Goal: Information Seeking & Learning: Find specific fact

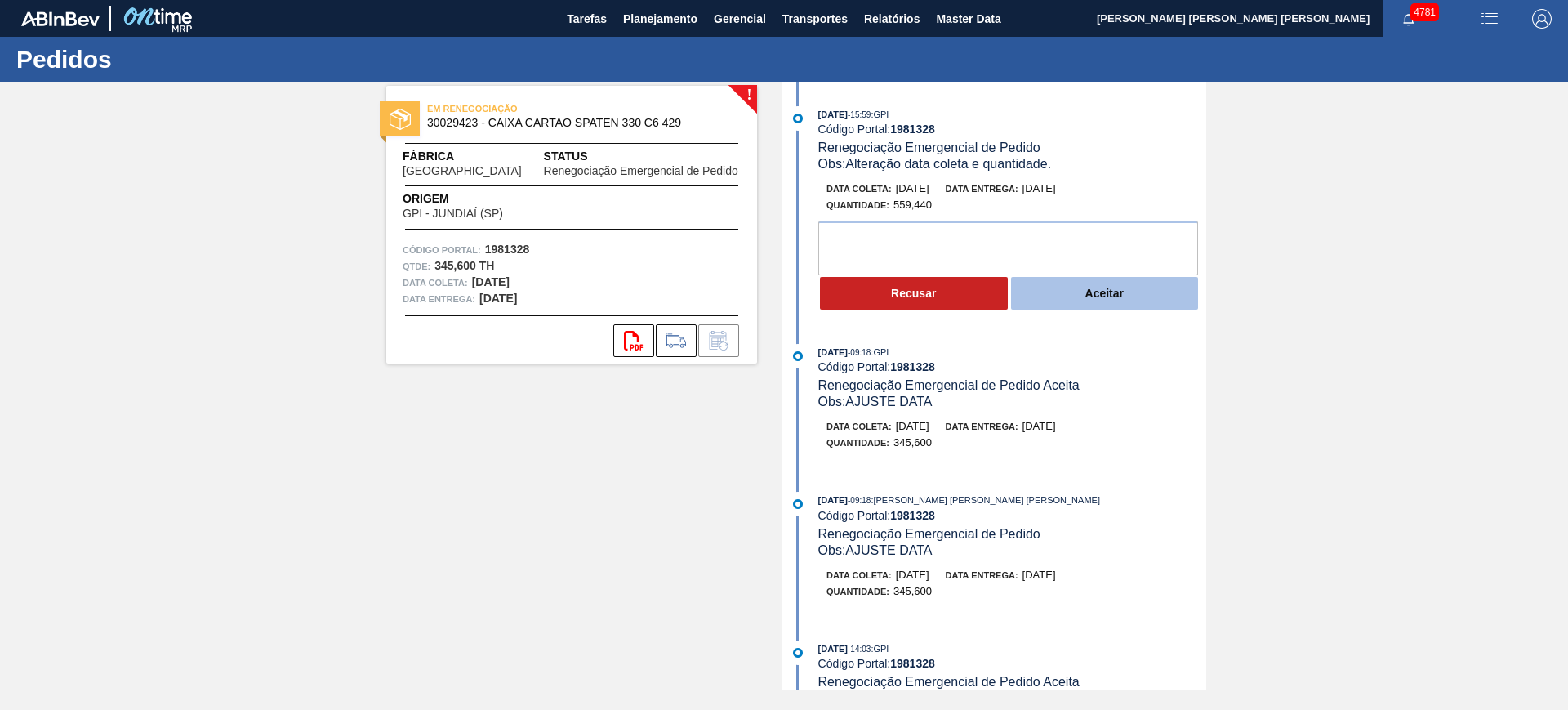
click at [1119, 290] on button "Aceitar" at bounding box center [1104, 293] width 188 height 33
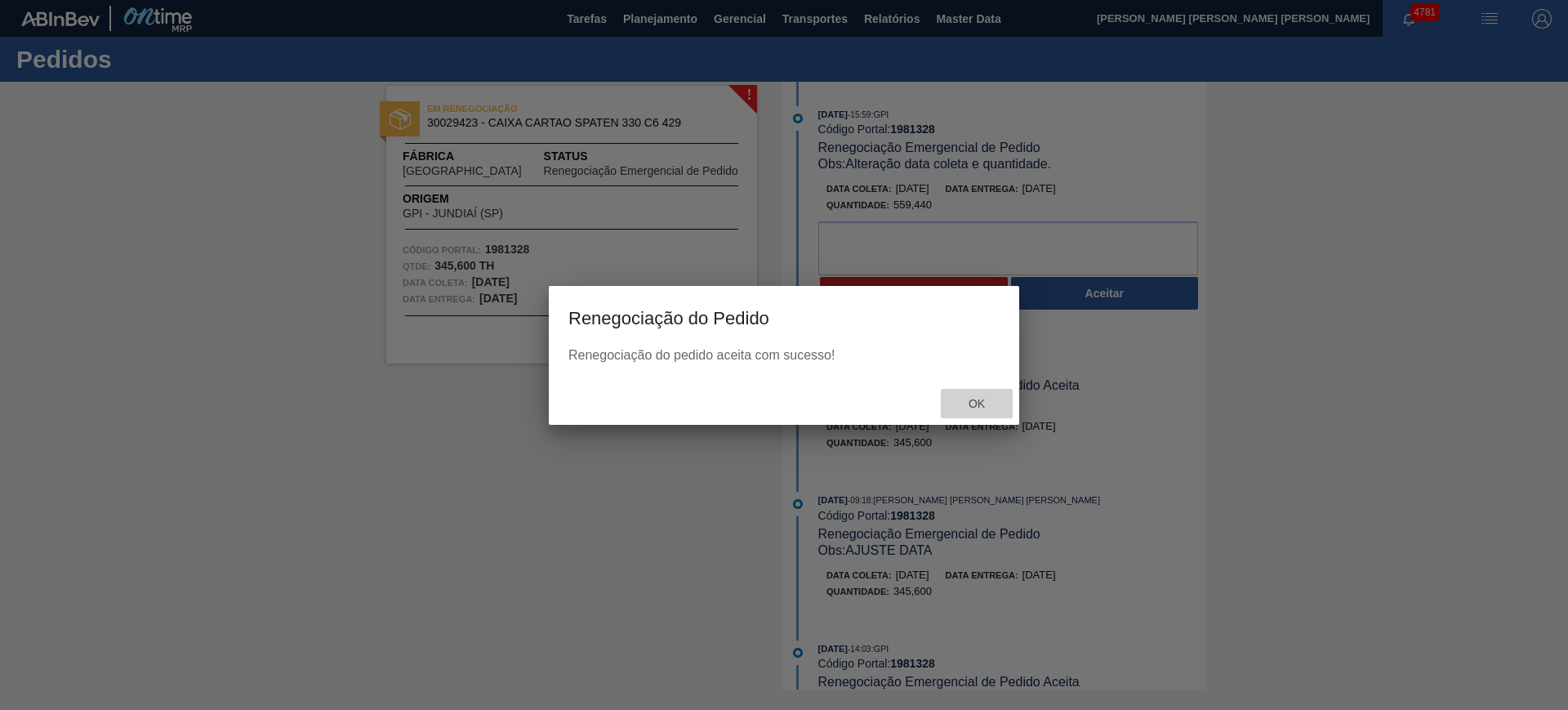
click at [974, 401] on span "Ok" at bounding box center [977, 404] width 42 height 13
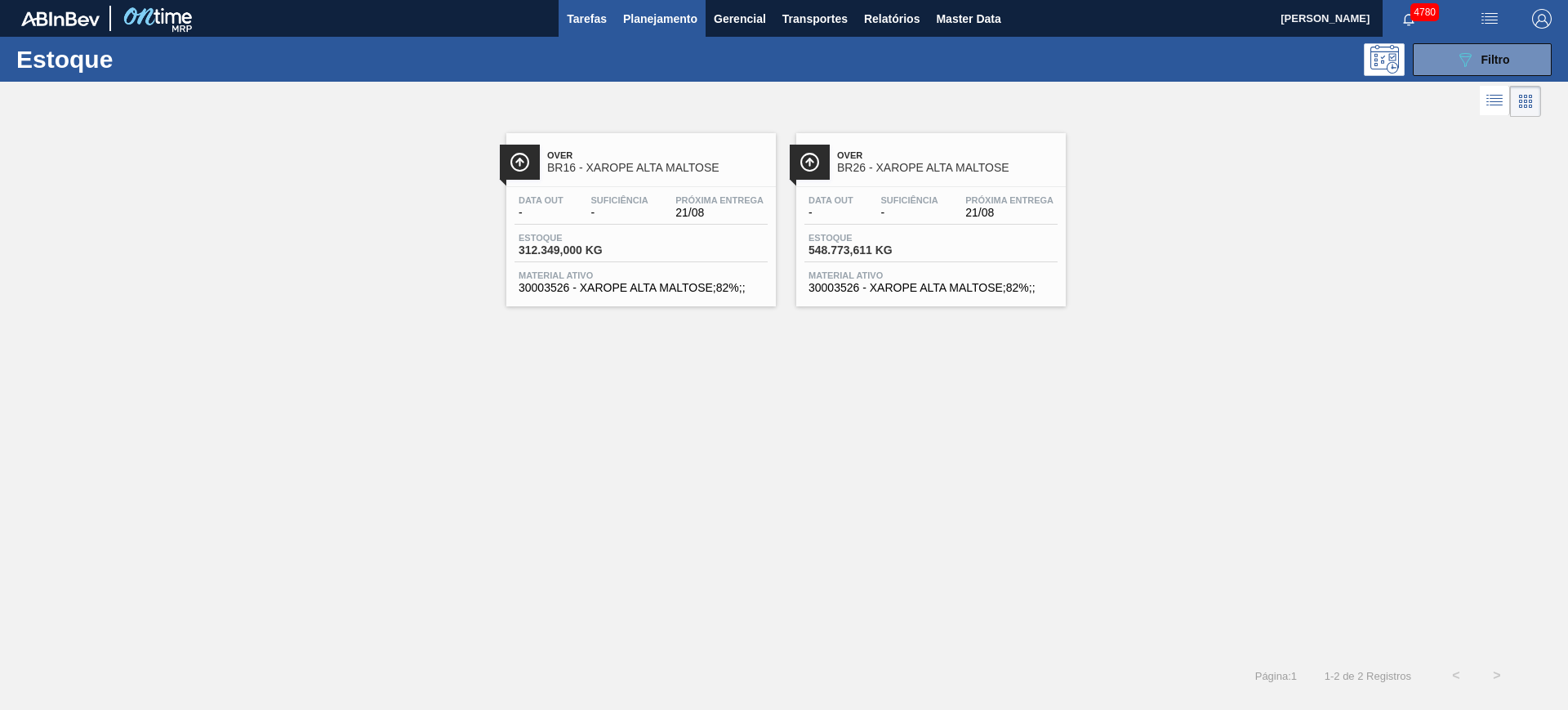
click at [597, 14] on span "Tarefas" at bounding box center [587, 18] width 40 height 19
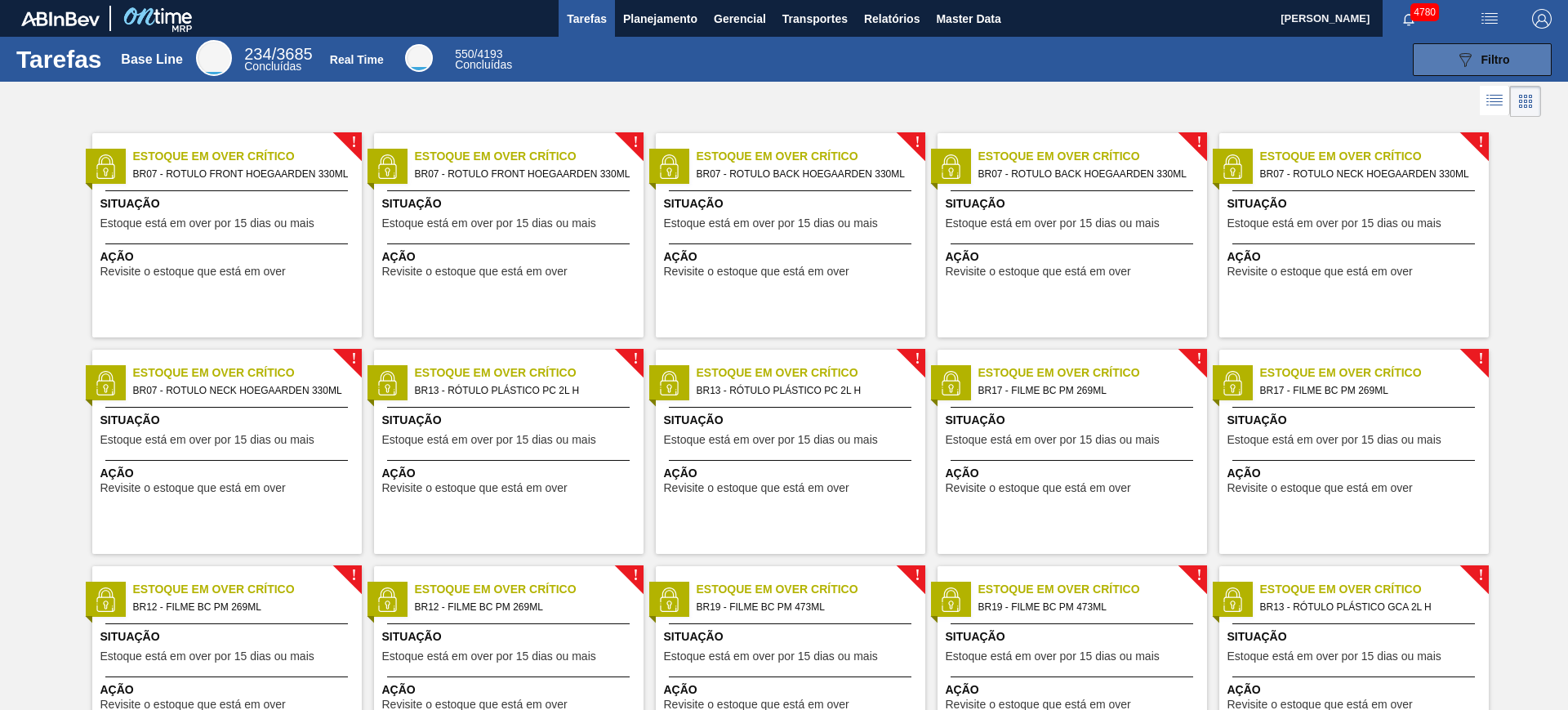
click at [1413, 63] on button "089F7B8B-B2A5-4AFE-B5C0-19BA573D28AC Filtro" at bounding box center [1482, 60] width 139 height 33
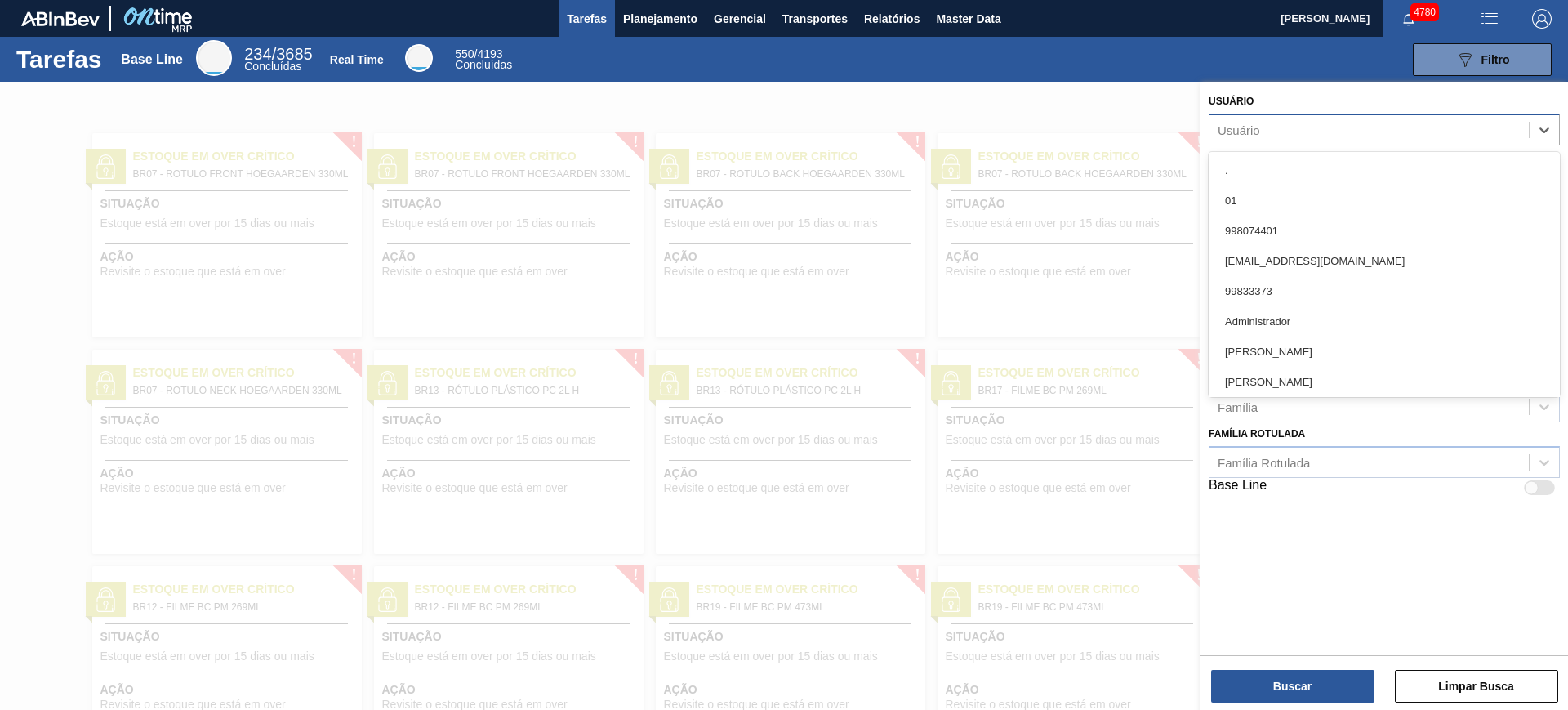
click at [1265, 128] on div "Usuário" at bounding box center [1368, 130] width 319 height 24
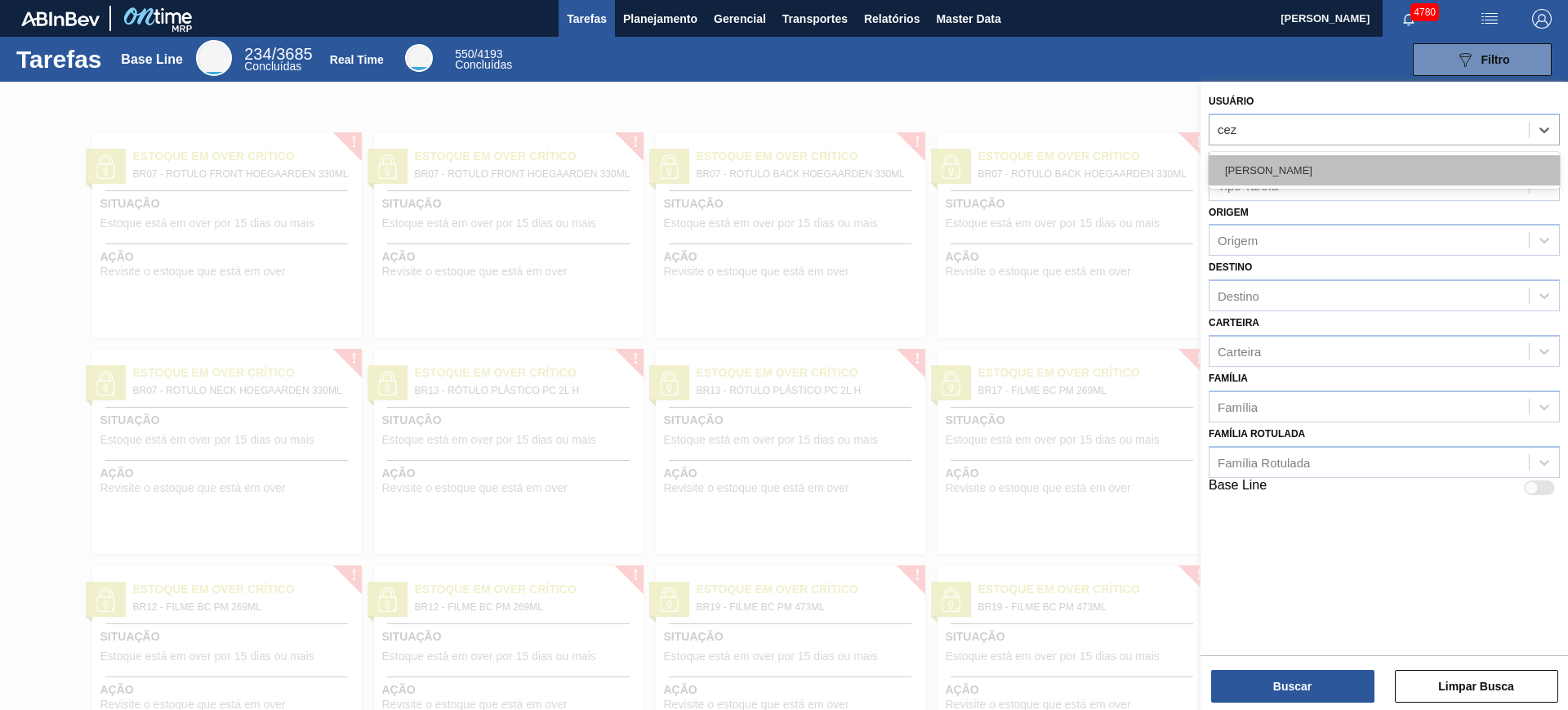
type input "ceza"
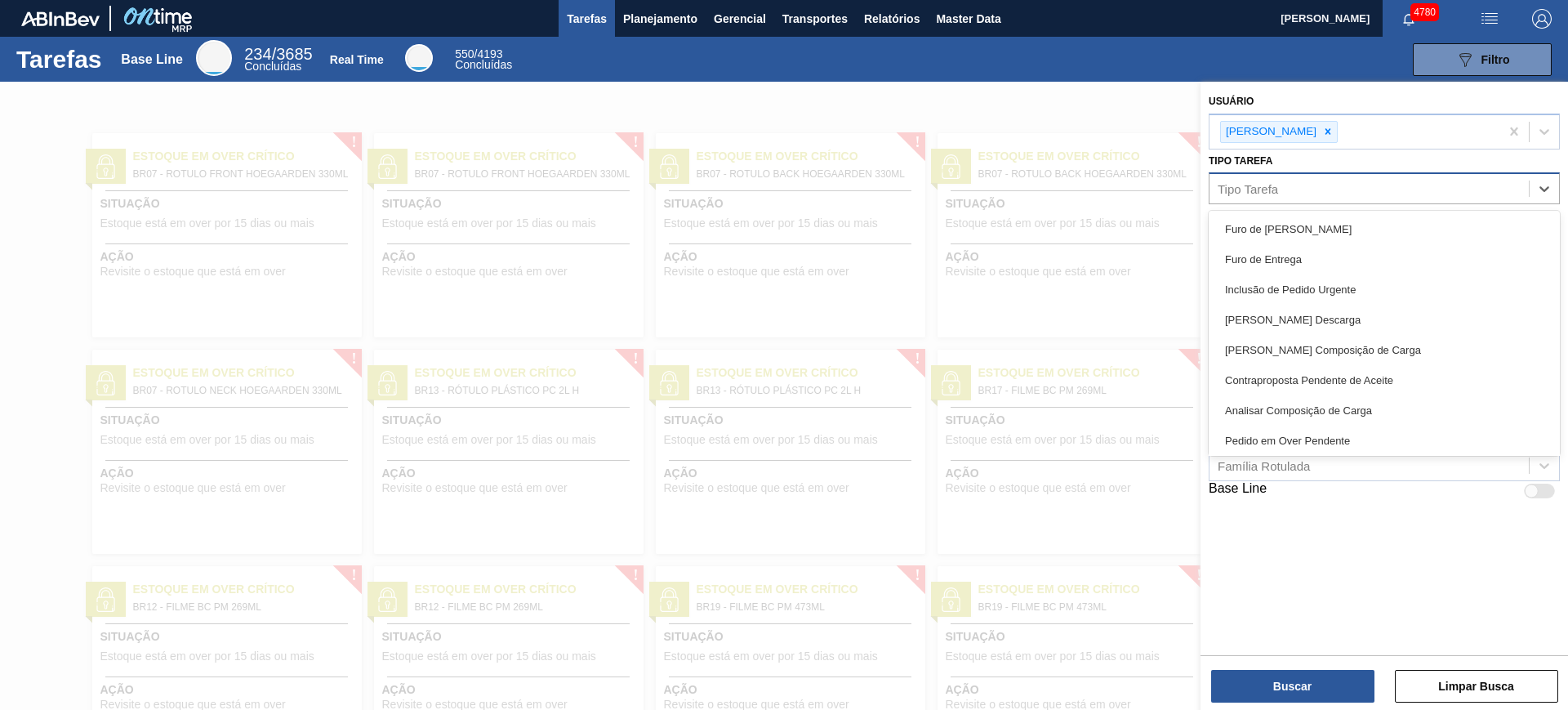
click at [1305, 189] on div "Tipo Tarefa" at bounding box center [1368, 189] width 319 height 24
type Tarefa "pedido u"
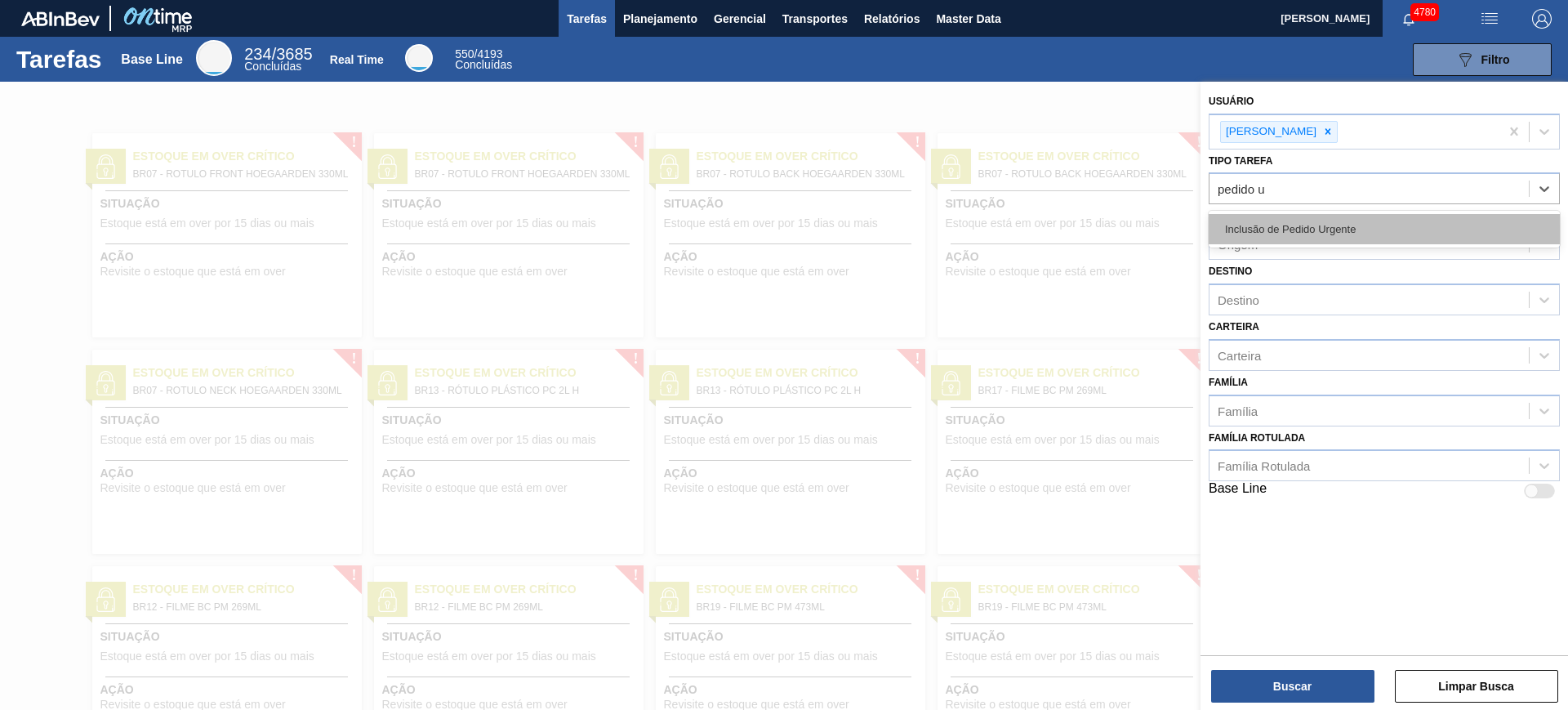
click at [1332, 227] on div "Inclusão de Pedido Urgente" at bounding box center [1384, 229] width 351 height 30
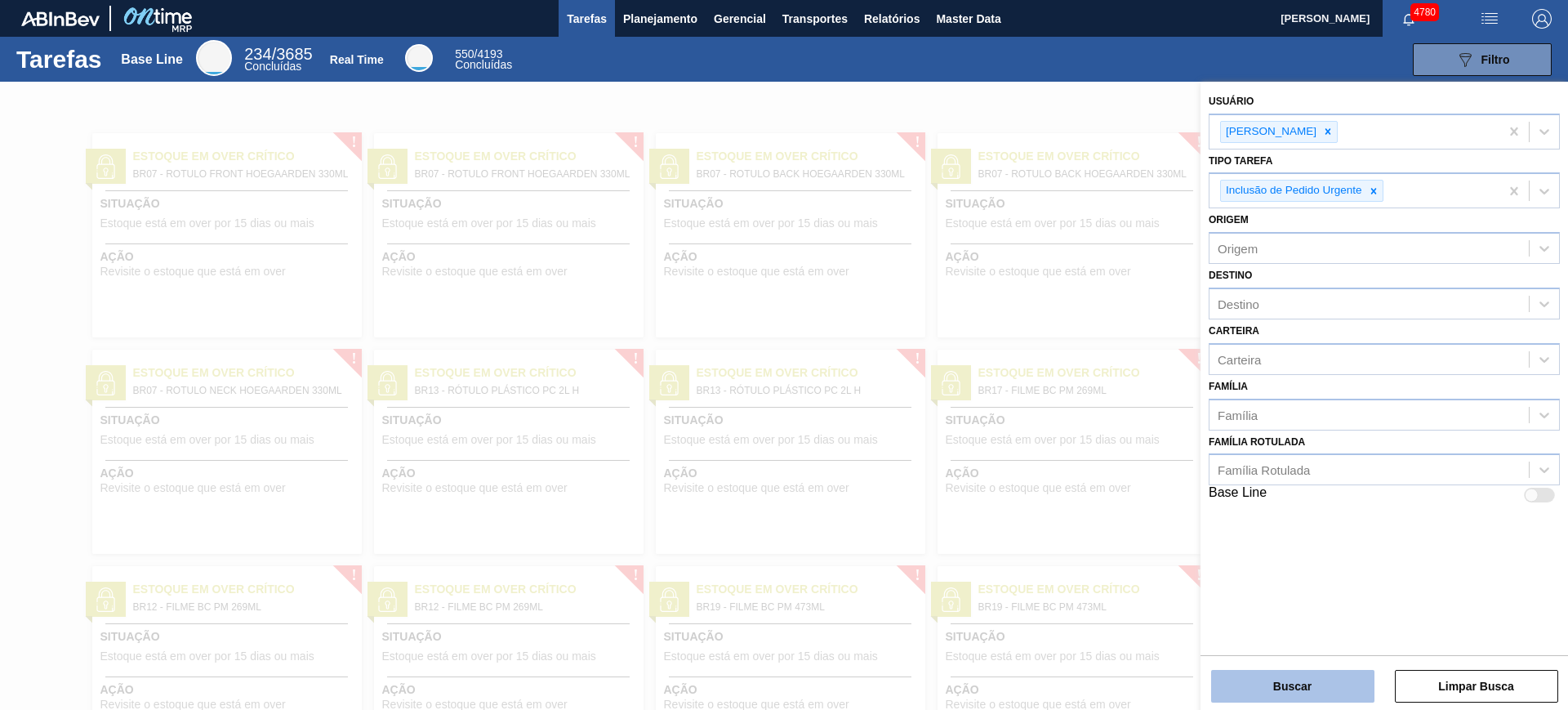
click at [1321, 693] on button "Buscar" at bounding box center [1293, 686] width 164 height 33
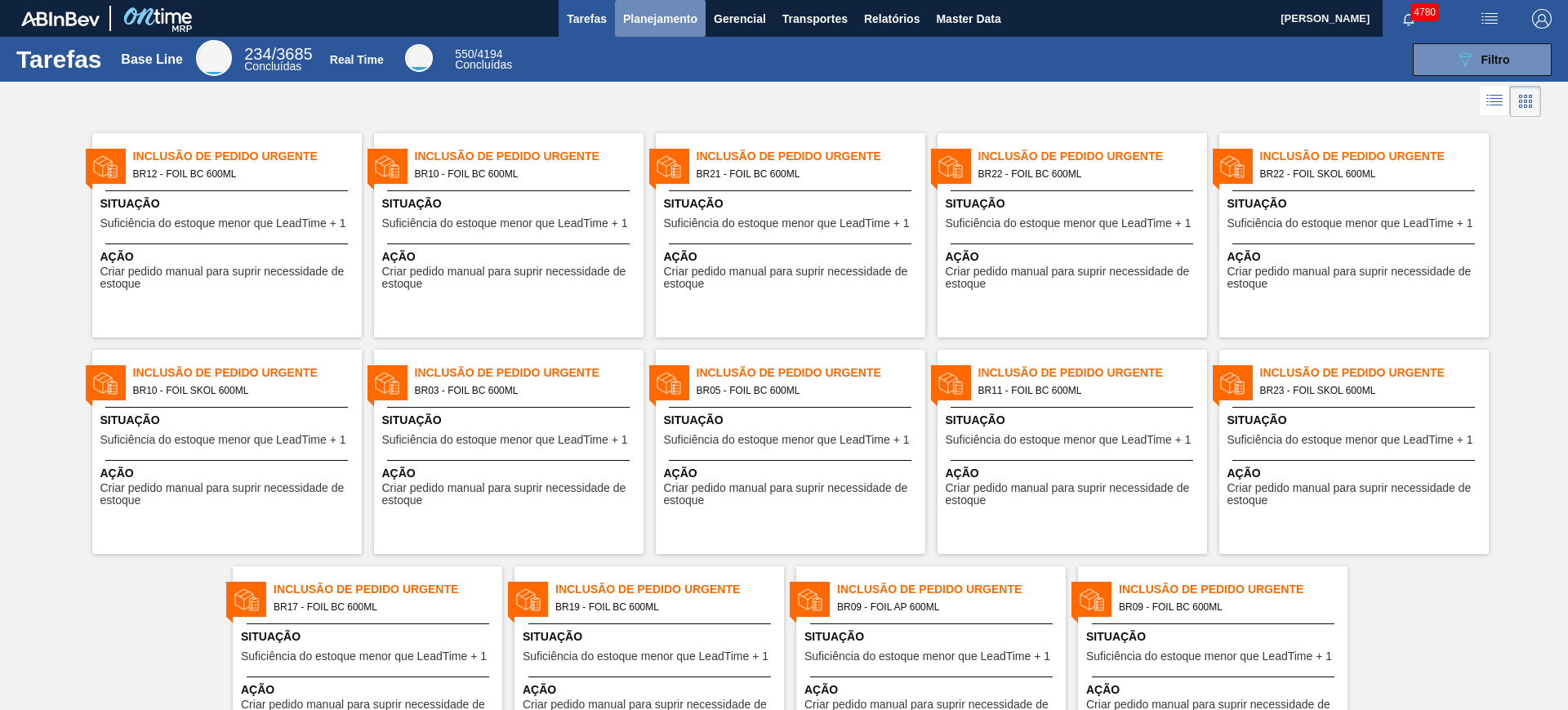
click at [637, 21] on span "Planejamento" at bounding box center [660, 18] width 74 height 19
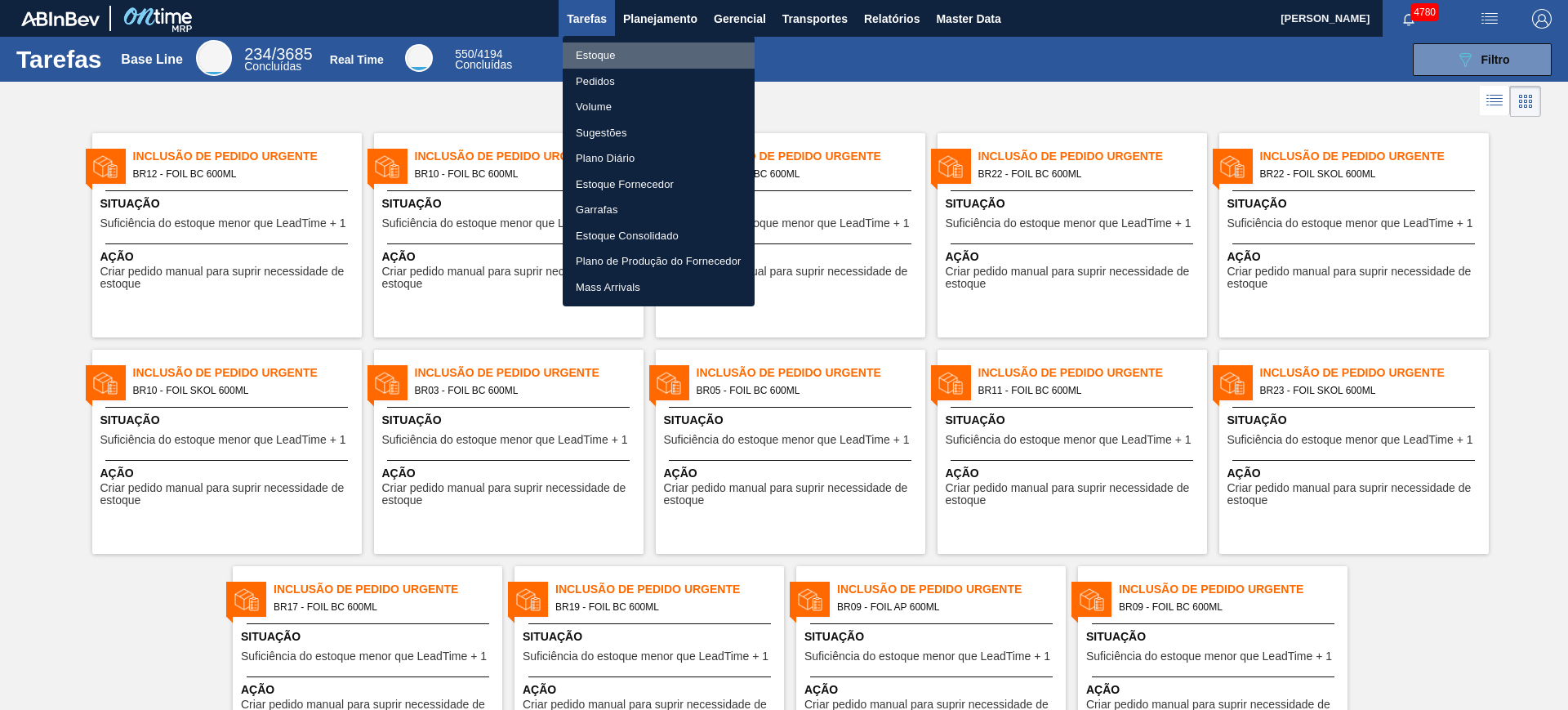
click at [650, 50] on li "Estoque" at bounding box center [658, 55] width 192 height 26
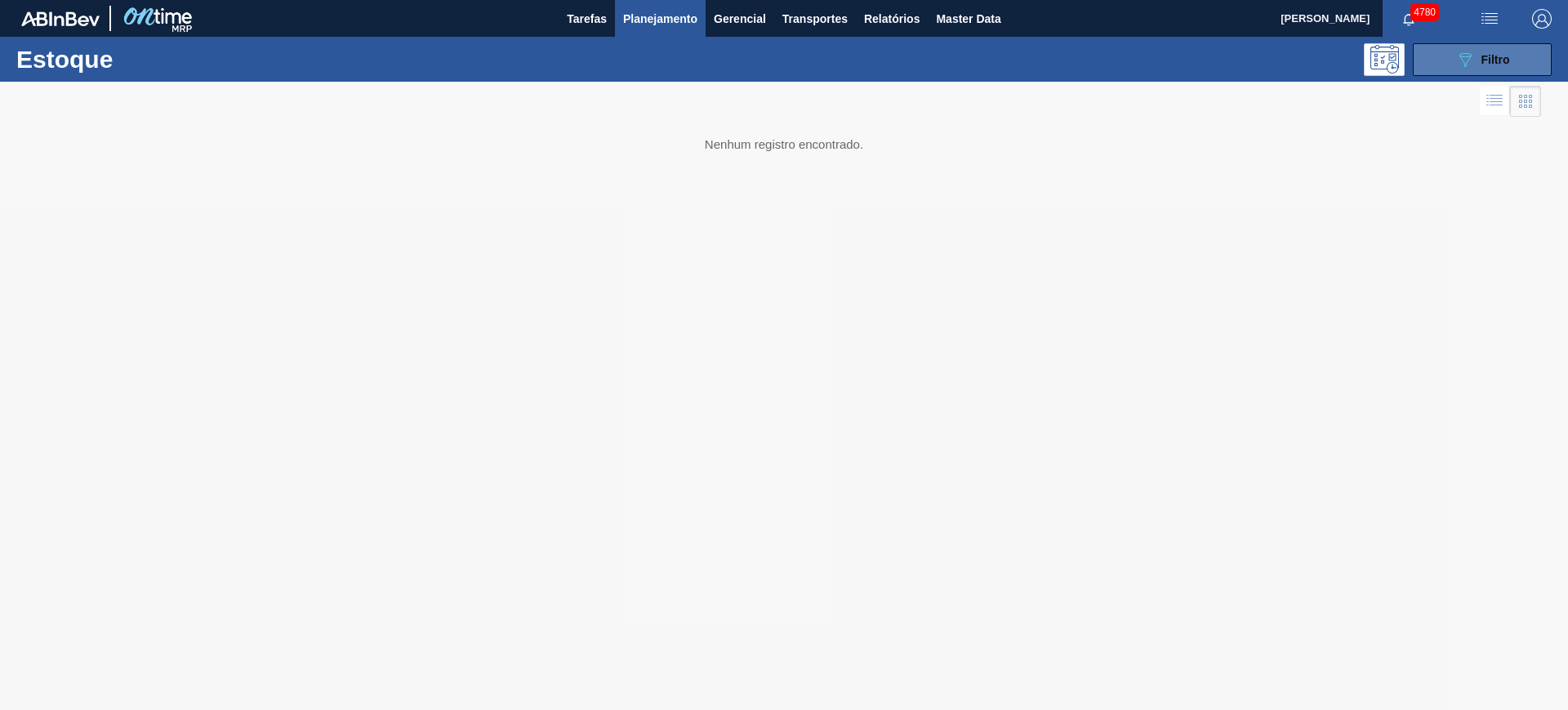
drag, startPoint x: 1482, startPoint y: 62, endPoint x: 1469, endPoint y: 64, distance: 13.2
click at [1480, 62] on div "089F7B8B-B2A5-4AFE-B5C0-19BA573D28AC Filtro" at bounding box center [1483, 59] width 55 height 19
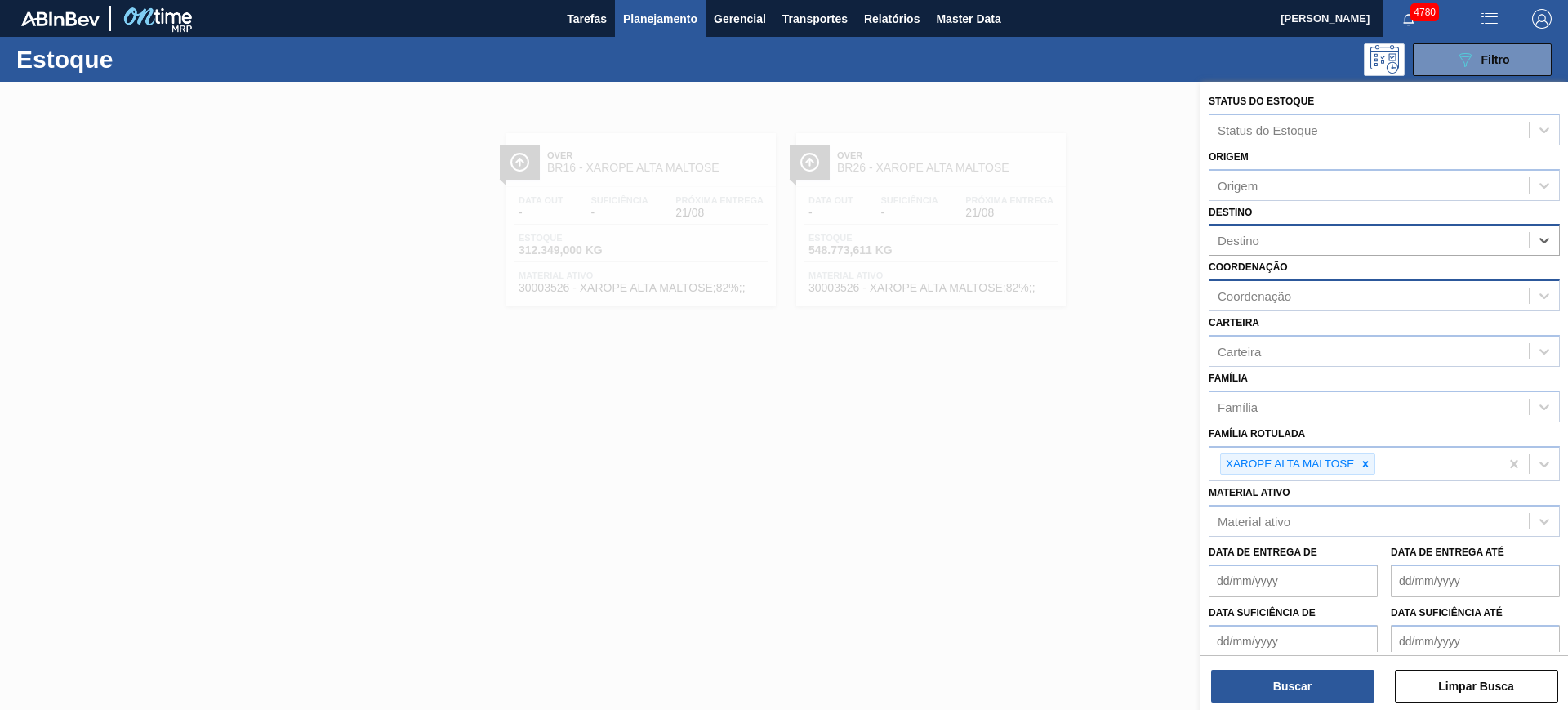
click at [1334, 303] on div "Coordenação" at bounding box center [1368, 296] width 319 height 24
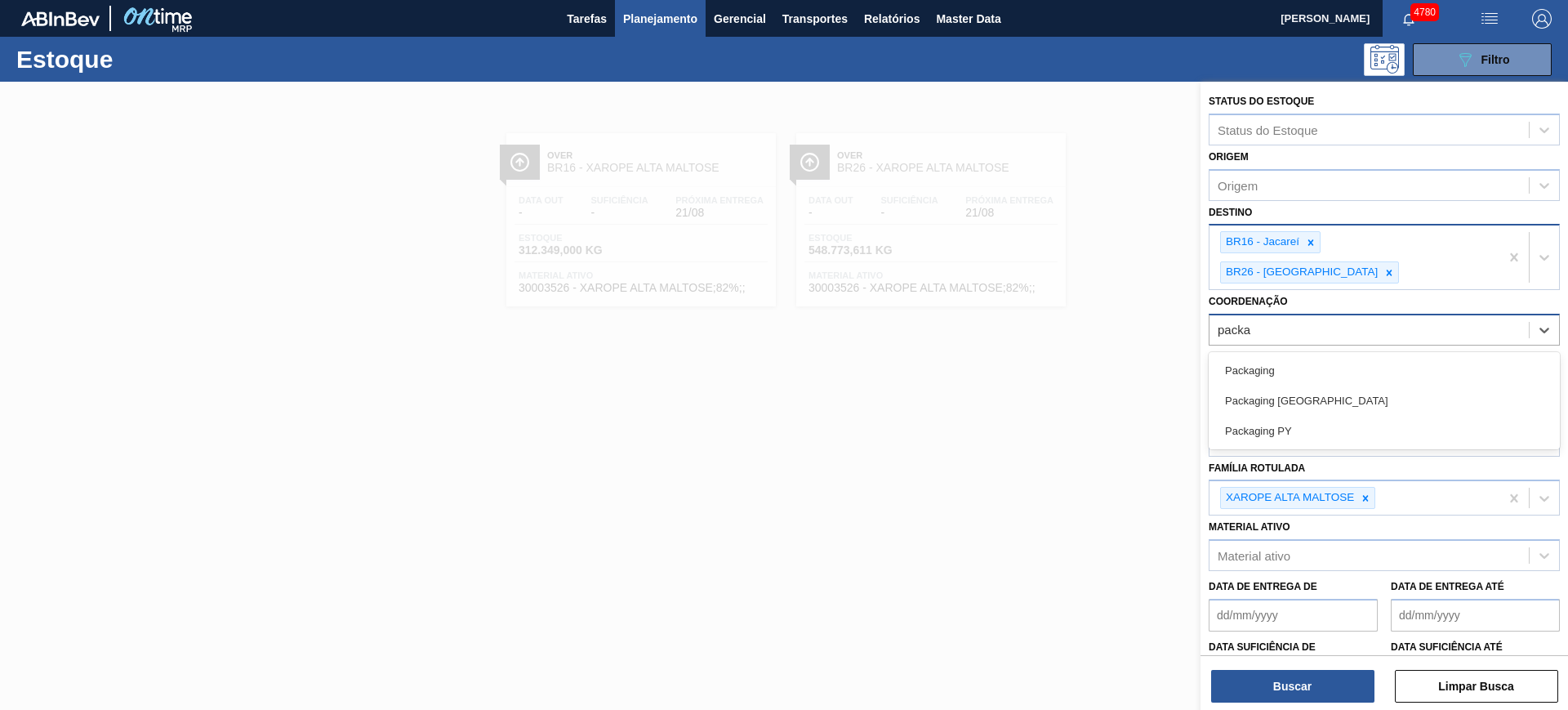
type input "packag"
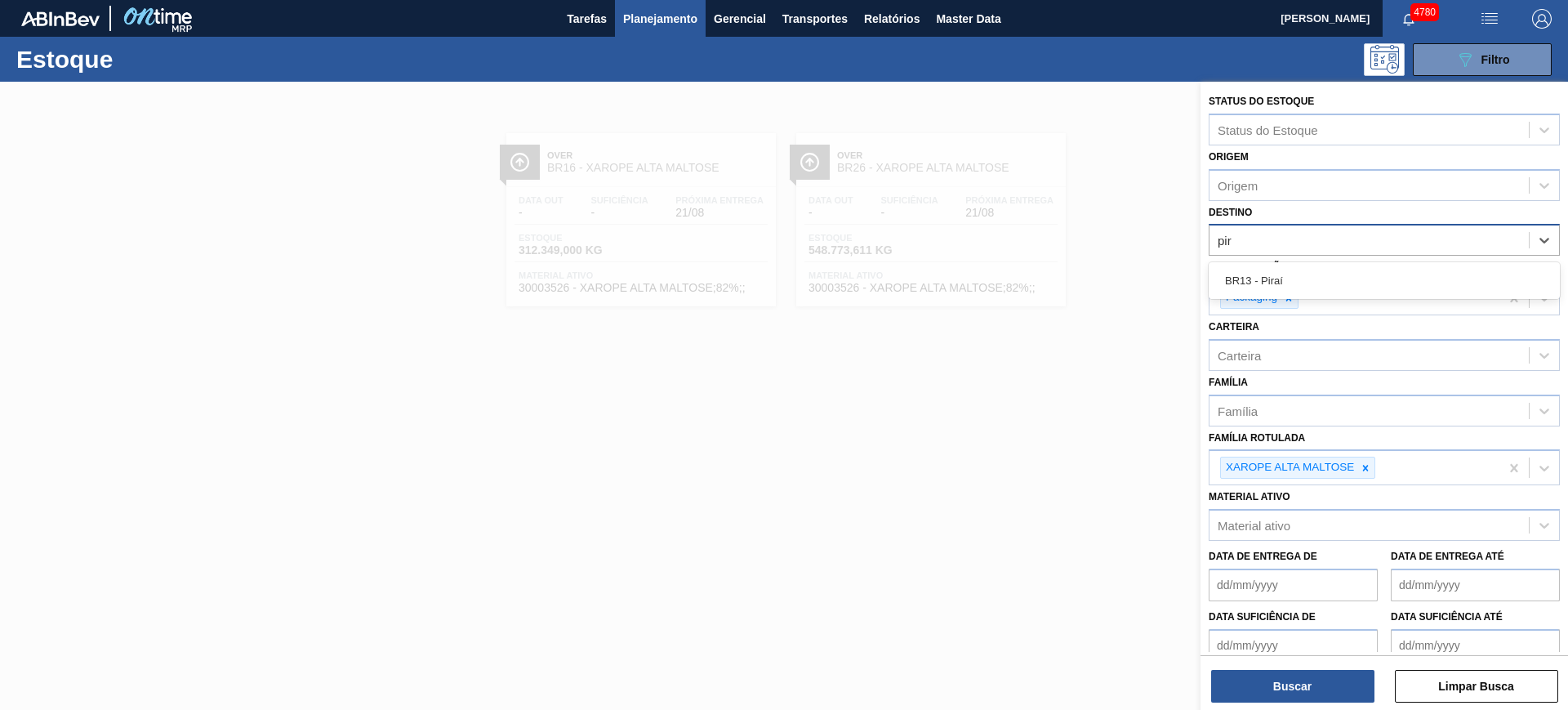
type input "pira"
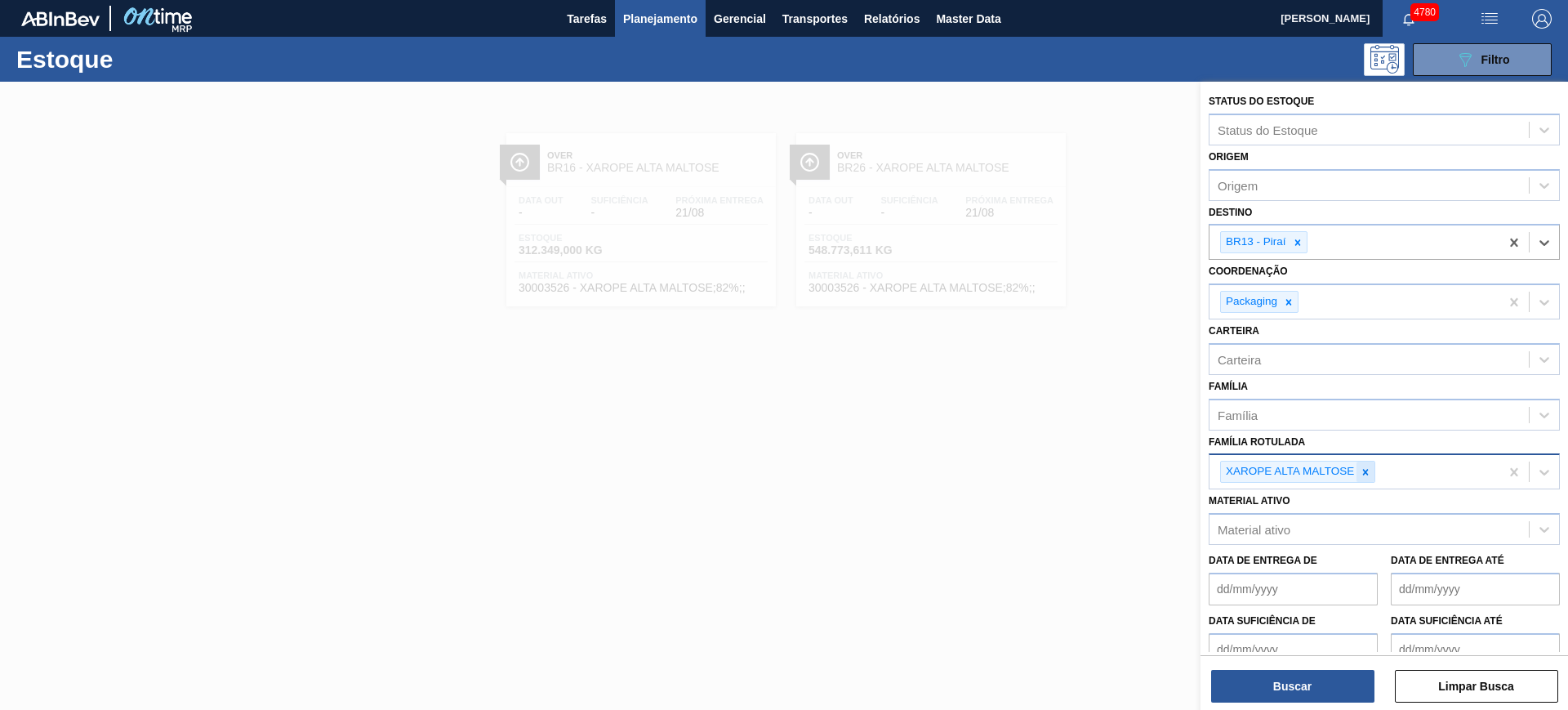
drag, startPoint x: 1368, startPoint y: 471, endPoint x: 1334, endPoint y: 365, distance: 111.3
click at [1366, 471] on icon at bounding box center [1366, 472] width 11 height 11
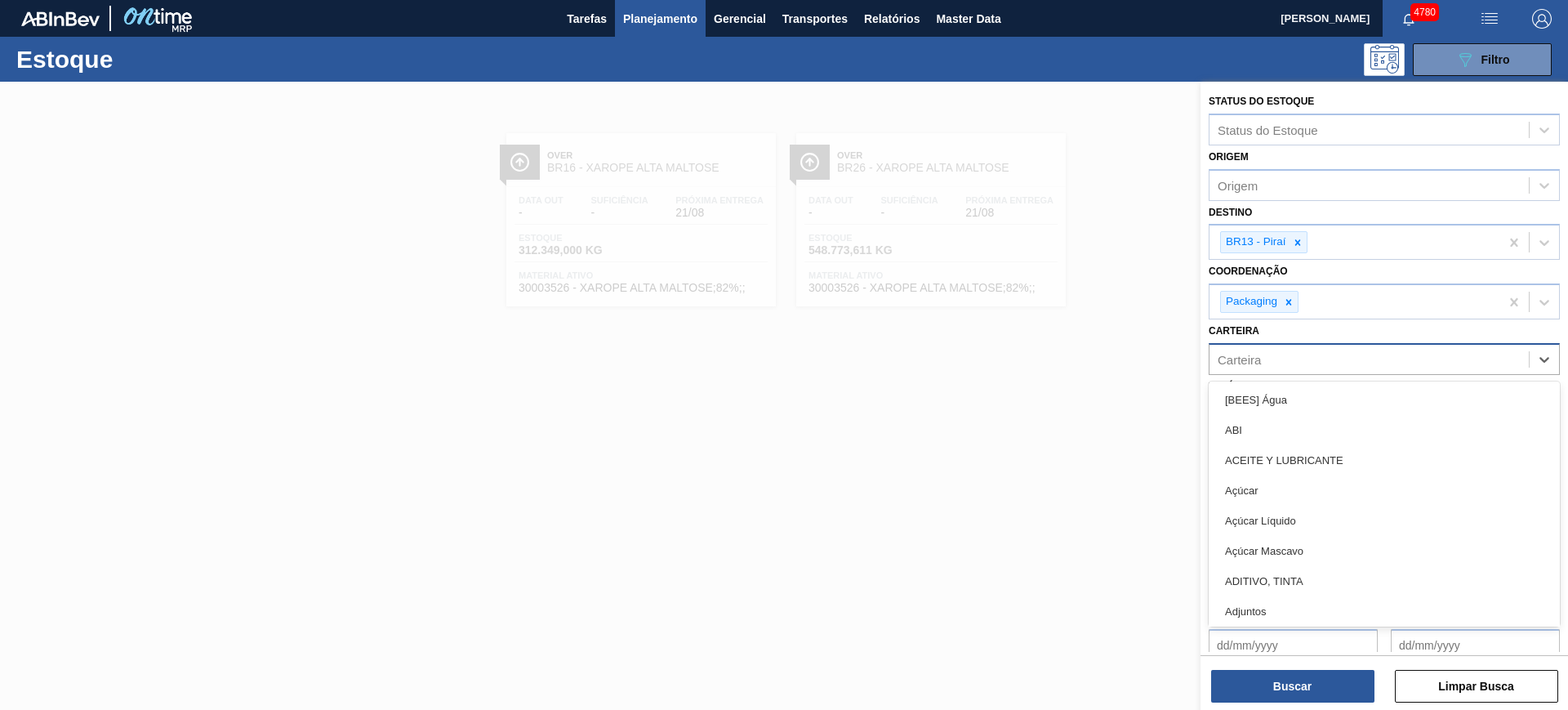
click at [1324, 353] on div "Carteira" at bounding box center [1368, 359] width 319 height 24
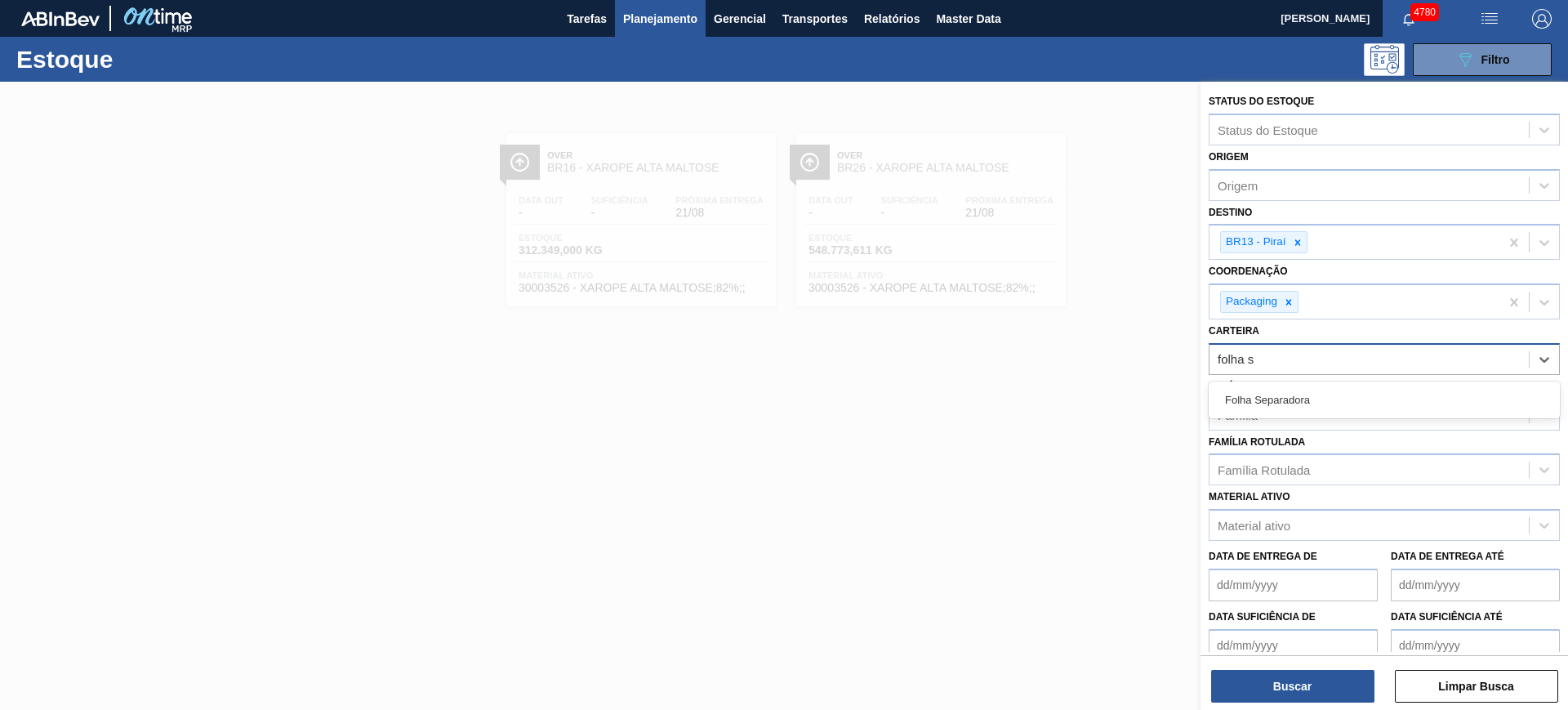
type input "folha se"
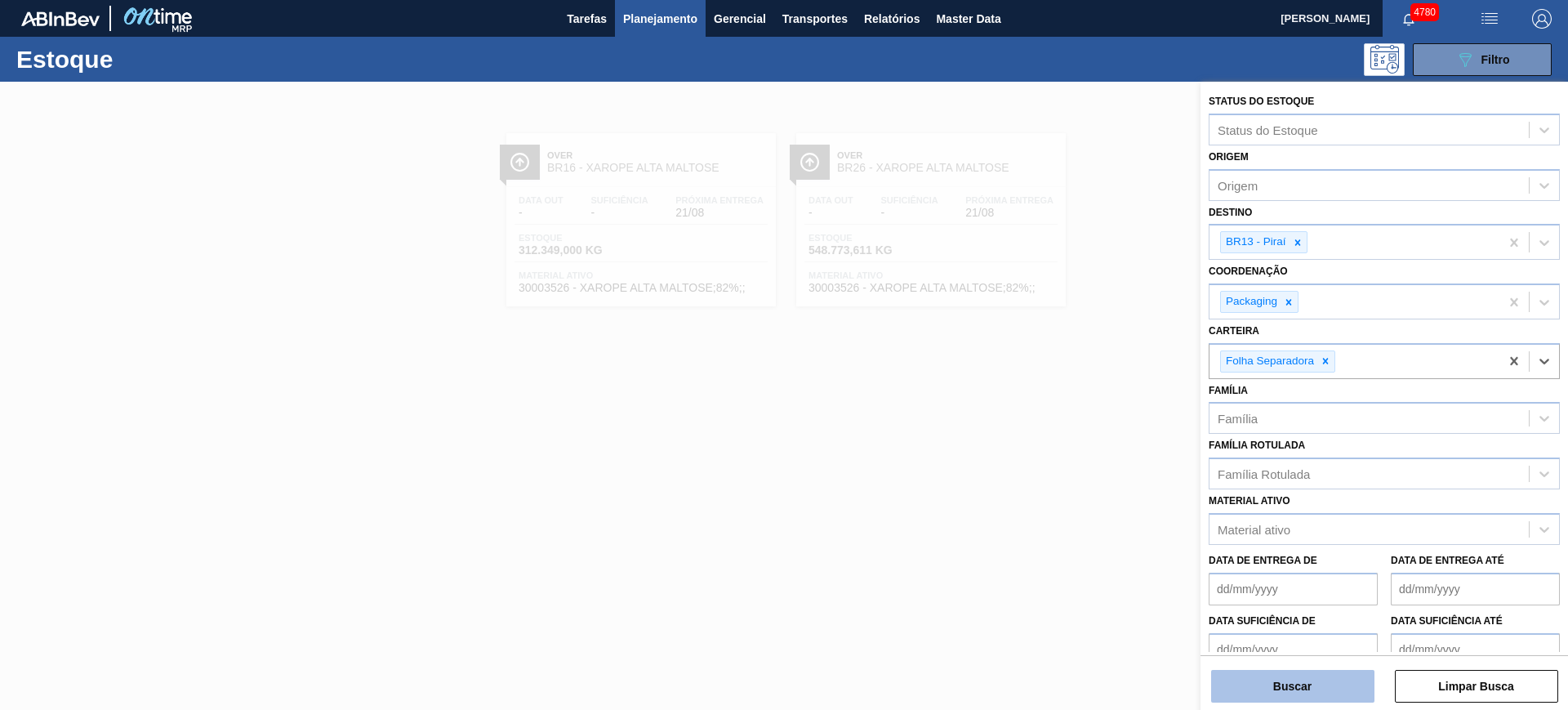
click at [1288, 671] on button "Buscar" at bounding box center [1293, 686] width 164 height 33
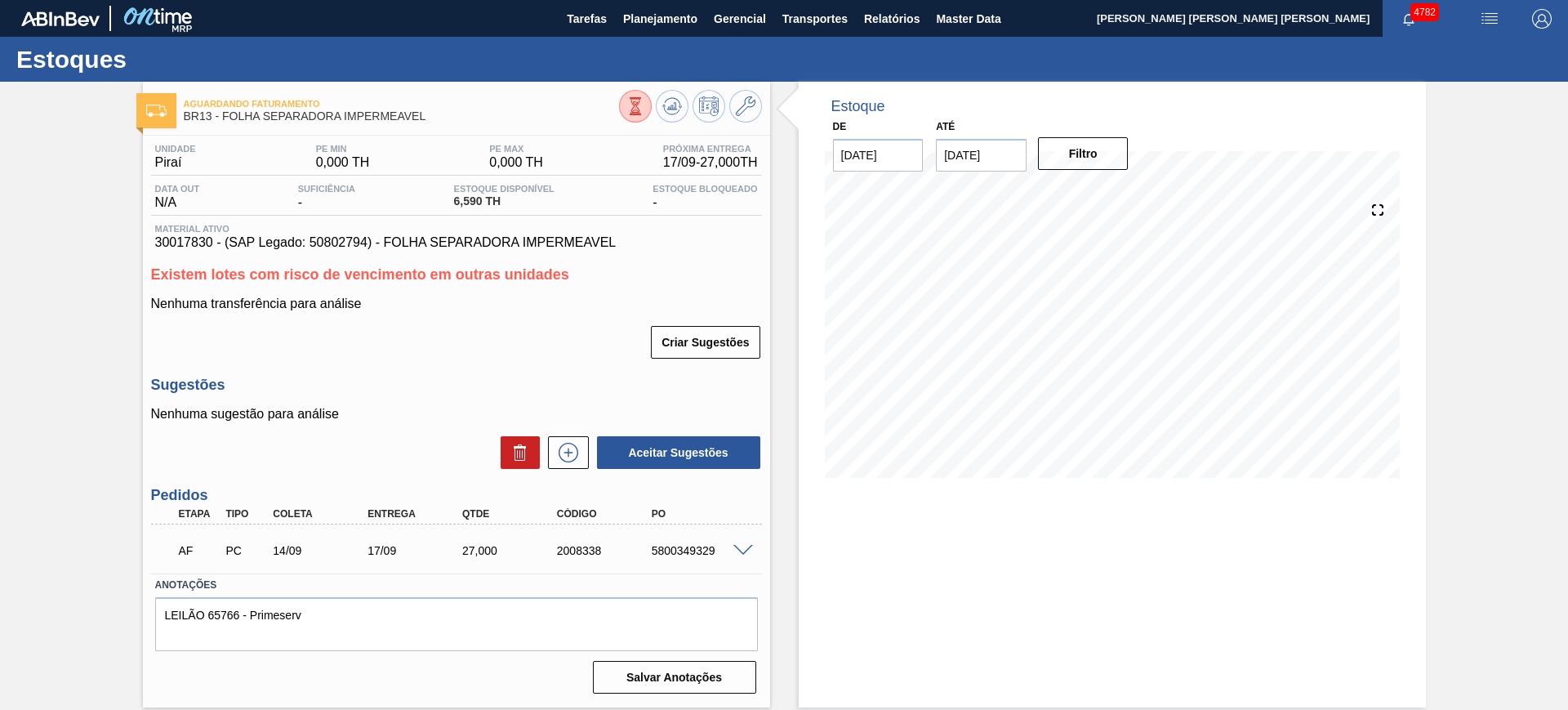
click at [746, 544] on span at bounding box center [742, 550] width 19 height 12
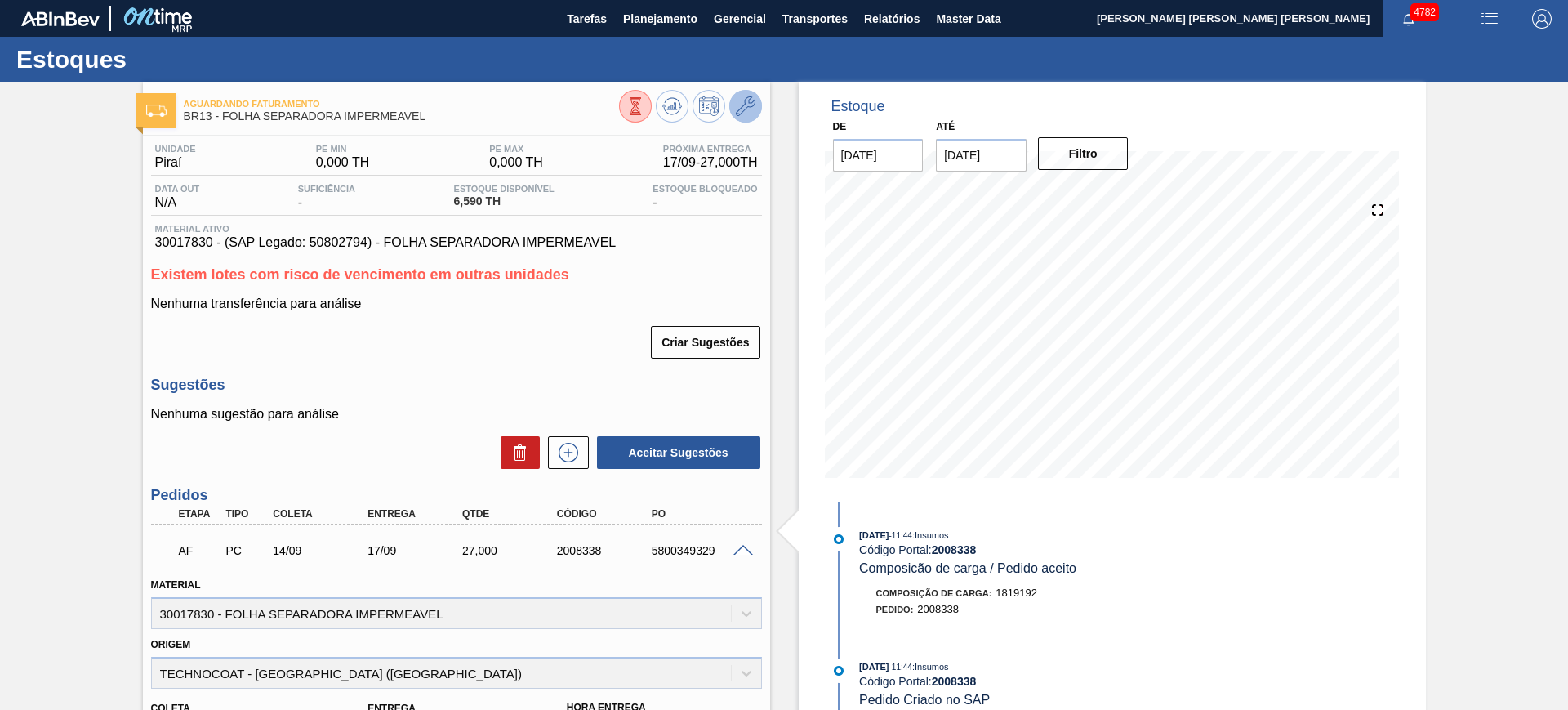
click at [745, 116] on button at bounding box center [746, 107] width 33 height 33
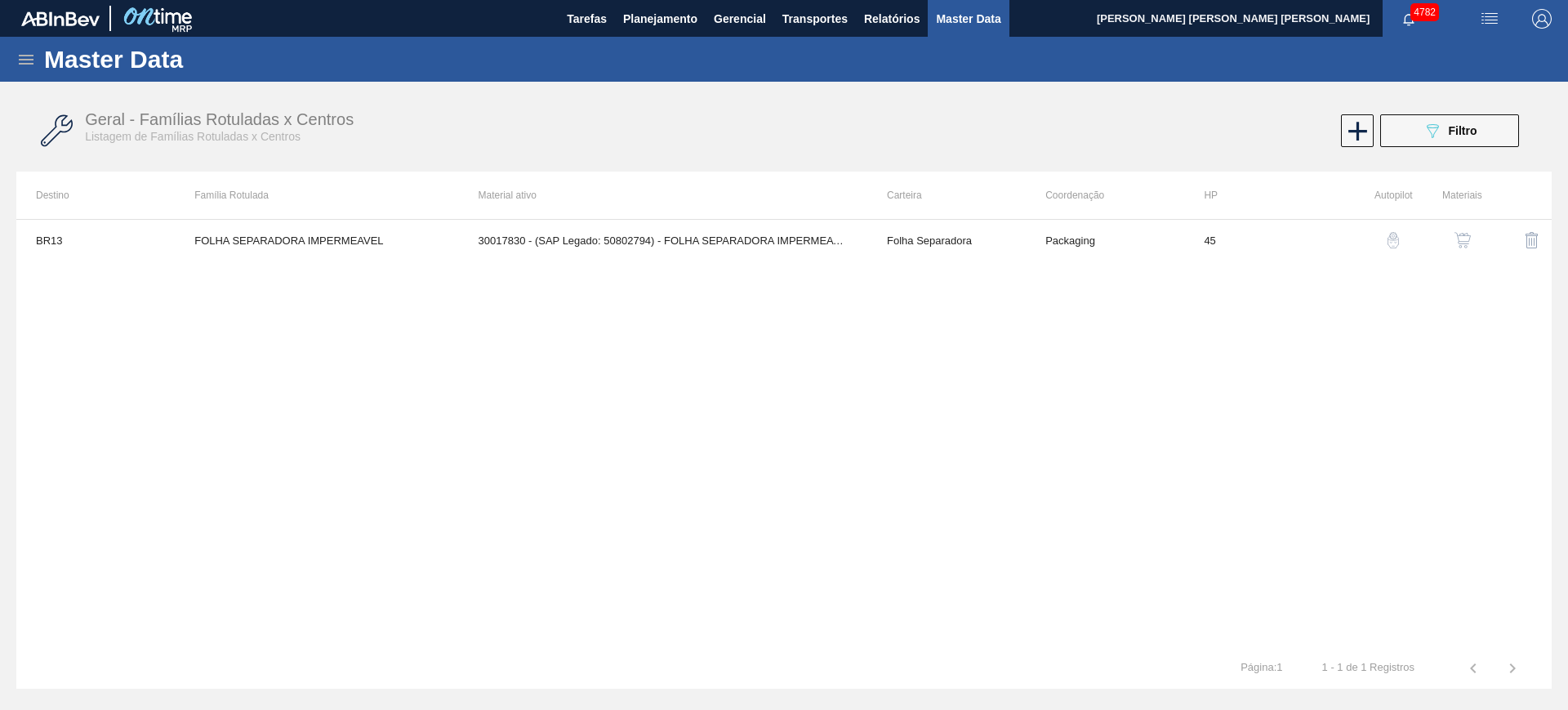
click at [1464, 243] on img "button" at bounding box center [1463, 240] width 17 height 17
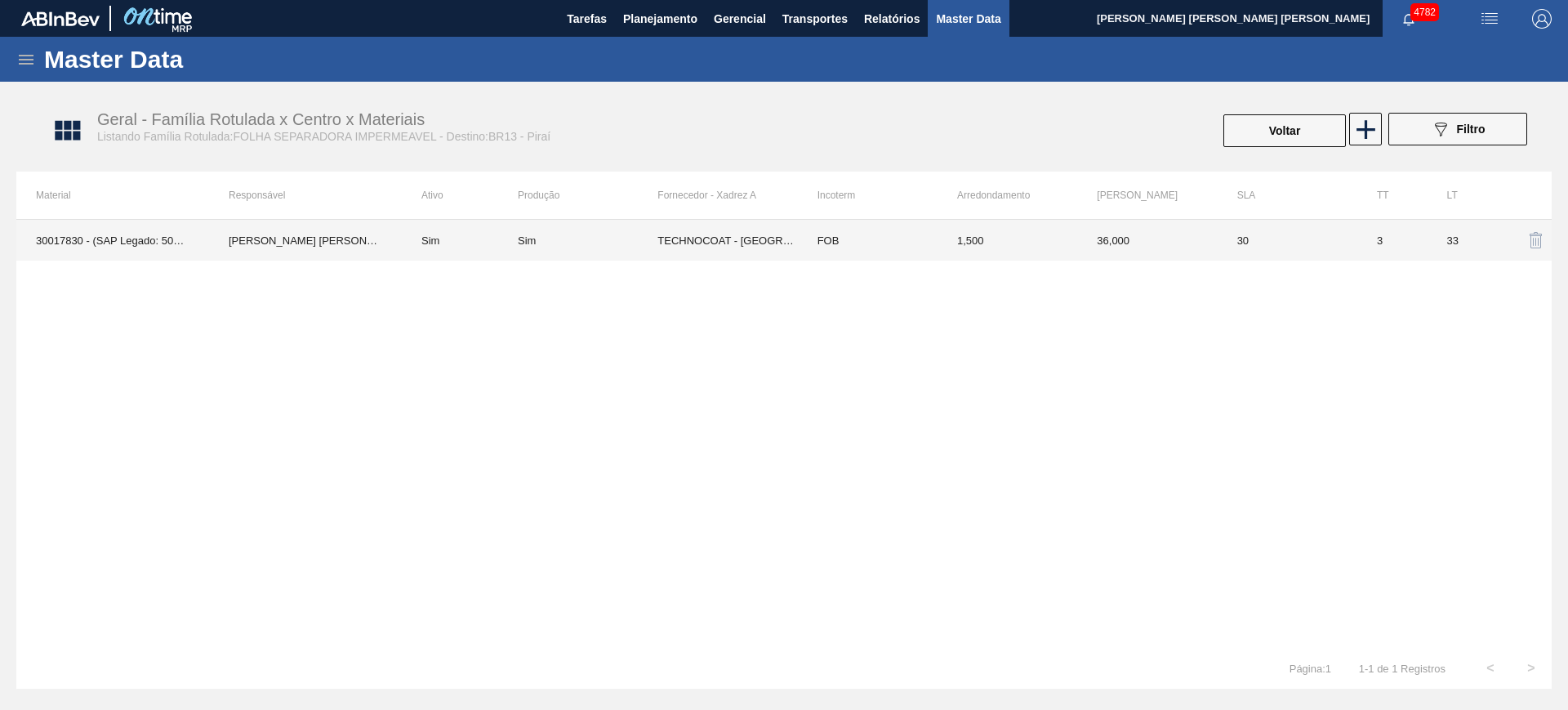
click at [310, 242] on td "[PERSON_NAME] [PERSON_NAME] [PERSON_NAME]" at bounding box center [305, 240] width 193 height 40
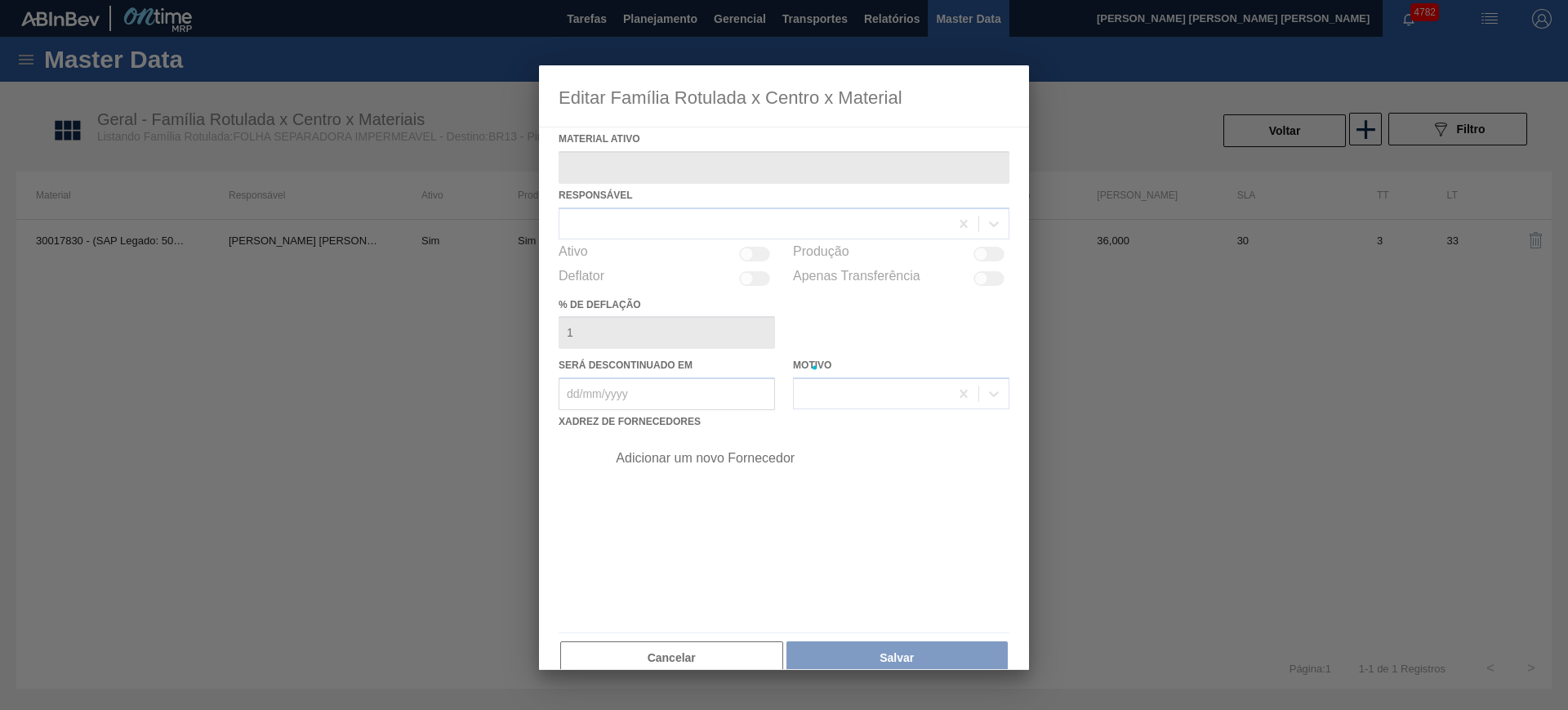
type ativo "30017830 - (SAP Legado: 50802794) - FOLHA SEPARADORA IMPERMEAVEL"
checkbox input "true"
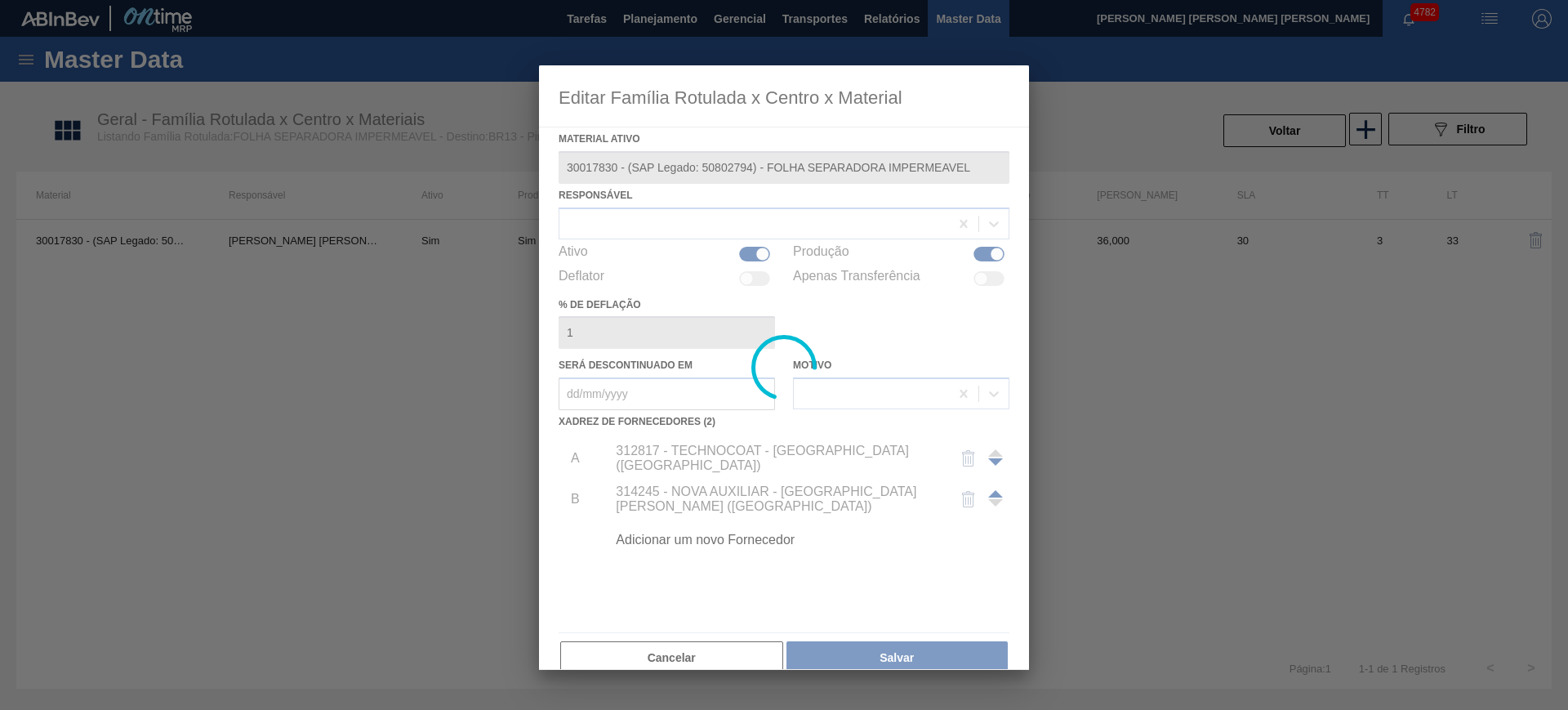
click at [660, 466] on div at bounding box center [784, 367] width 490 height 604
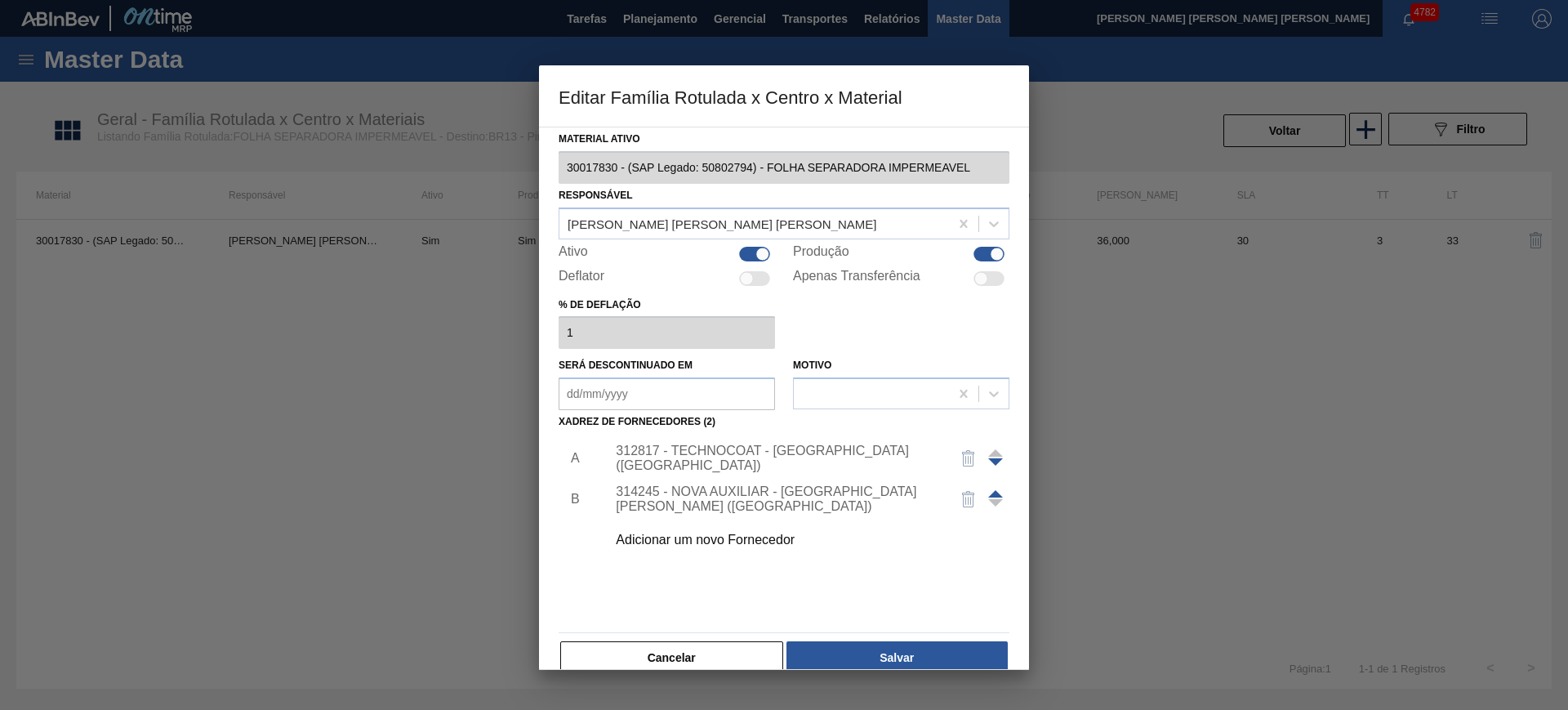
click at [636, 462] on div "312817 - TECHNOCOAT - [GEOGRAPHIC_DATA] ([GEOGRAPHIC_DATA])" at bounding box center [776, 458] width 320 height 29
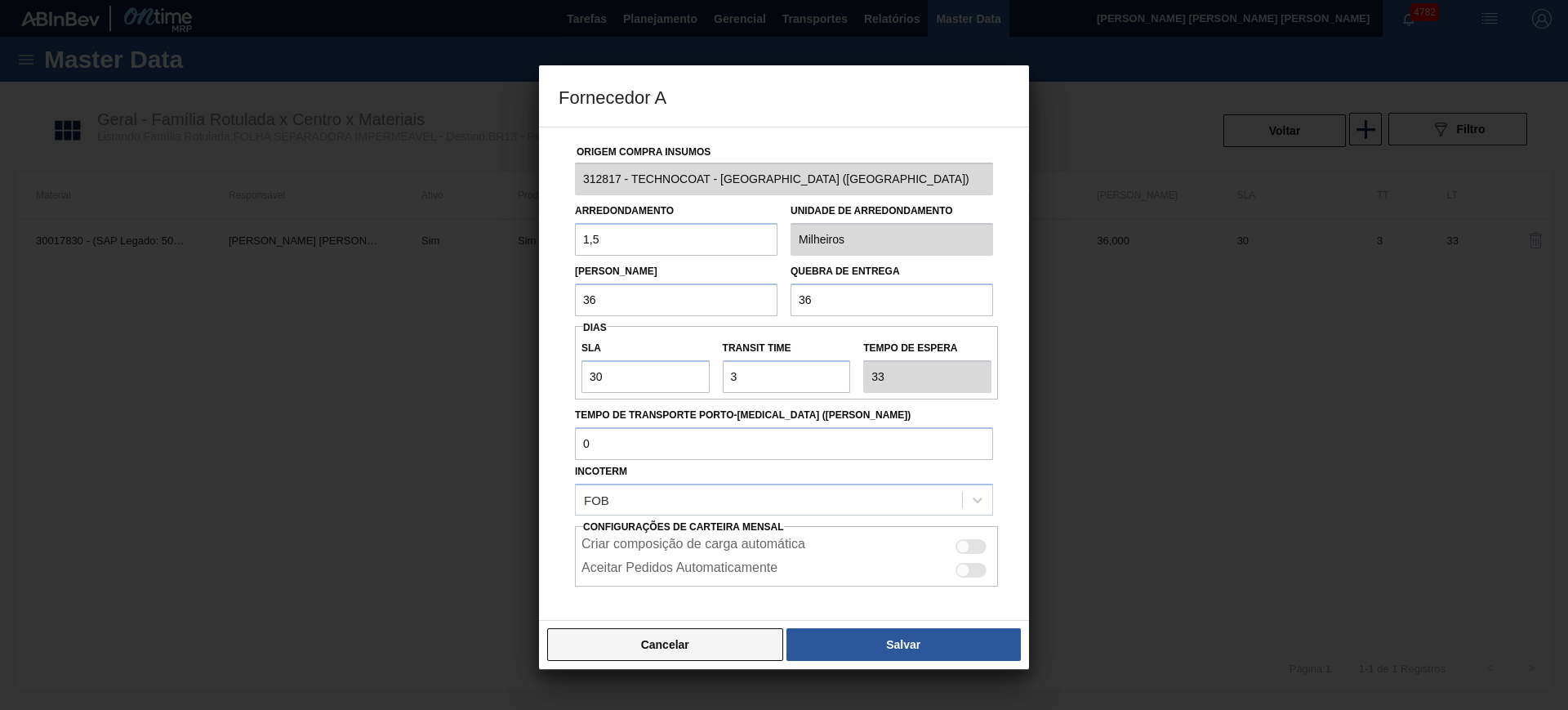
click at [718, 653] on button "Cancelar" at bounding box center [665, 645] width 236 height 33
